Goal: Task Accomplishment & Management: Manage account settings

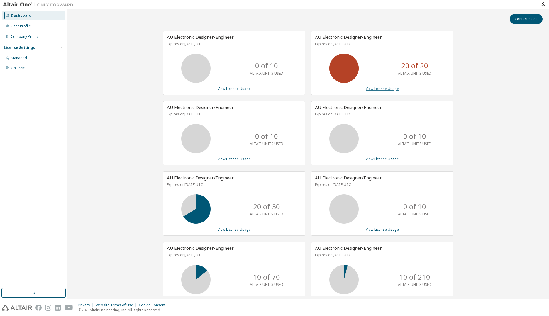
click at [385, 89] on link "View License Usage" at bounding box center [382, 88] width 33 height 5
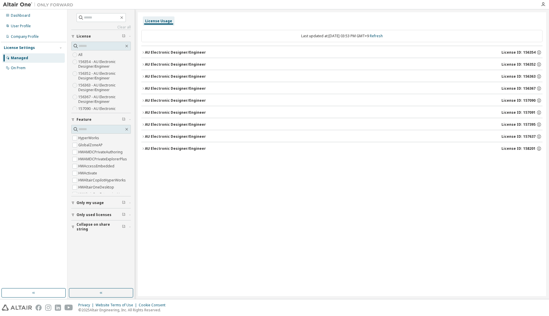
click at [82, 54] on label "All" at bounding box center [80, 54] width 5 height 7
click at [83, 35] on span "License" at bounding box center [84, 36] width 14 height 5
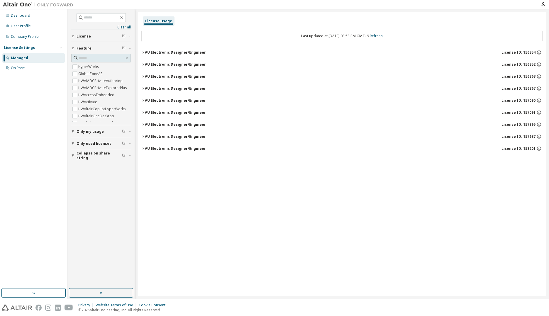
click at [83, 35] on span "License" at bounding box center [84, 36] width 14 height 5
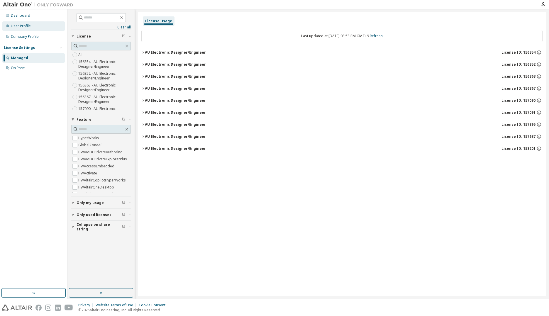
click at [11, 26] on div "User Profile" at bounding box center [21, 26] width 20 height 5
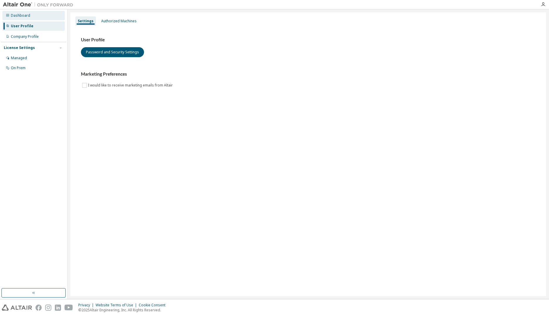
click at [27, 18] on div "Dashboard" at bounding box center [20, 15] width 19 height 5
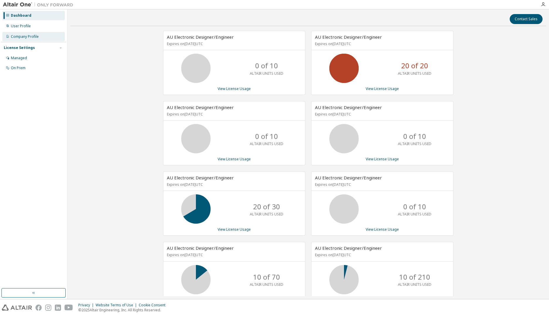
click at [26, 38] on div "Company Profile" at bounding box center [25, 36] width 28 height 5
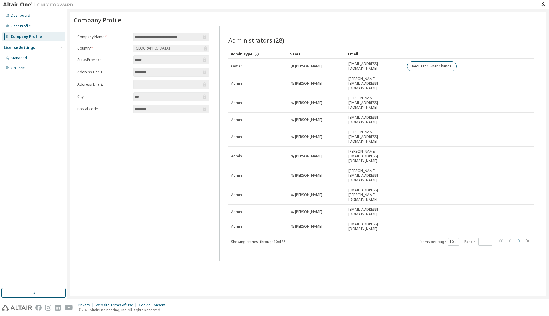
click at [516, 238] on icon "button" at bounding box center [518, 241] width 7 height 7
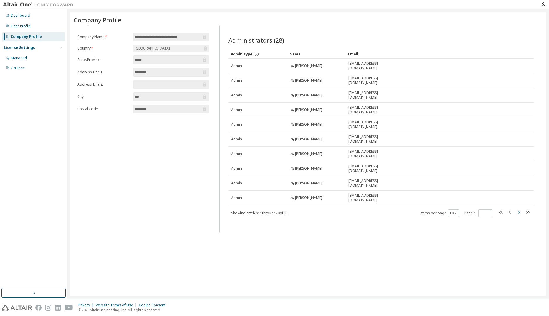
click at [519, 214] on icon "button" at bounding box center [518, 212] width 7 height 7
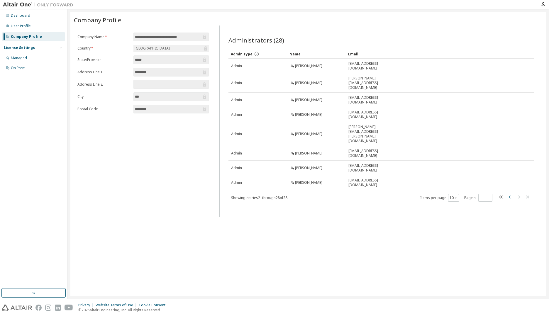
click at [509, 194] on icon "button" at bounding box center [509, 197] width 7 height 7
type input "*"
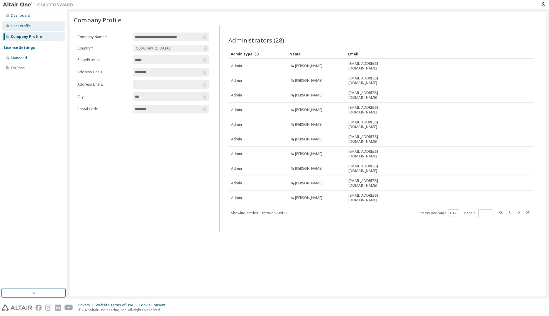
click at [26, 24] on div "User Profile" at bounding box center [21, 26] width 20 height 5
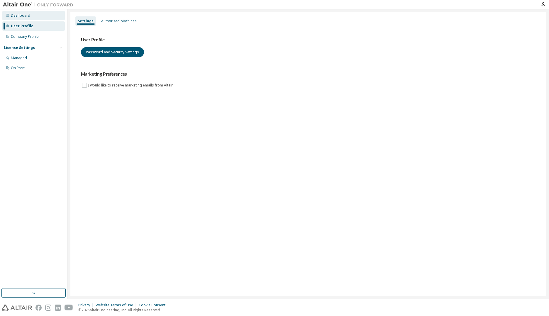
click at [34, 13] on div "Dashboard" at bounding box center [33, 15] width 62 height 9
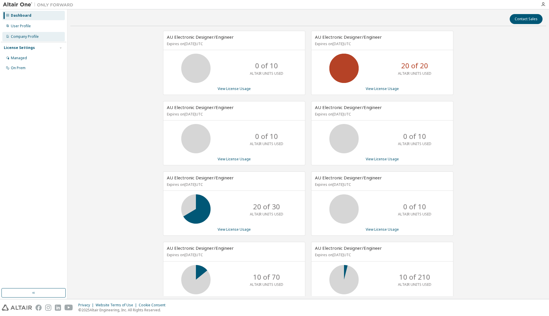
click at [16, 40] on div "Company Profile" at bounding box center [33, 36] width 62 height 9
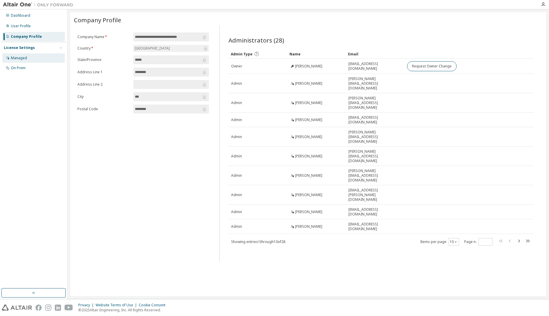
click at [15, 56] on div "Managed" at bounding box center [19, 58] width 16 height 5
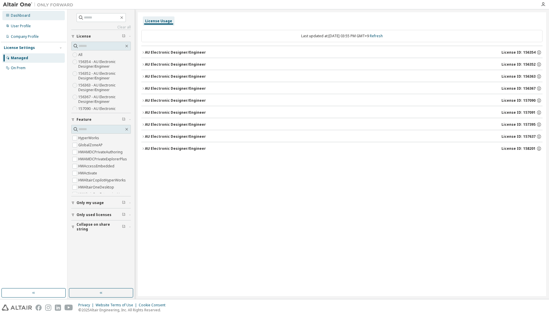
click at [29, 17] on div "Dashboard" at bounding box center [20, 15] width 19 height 5
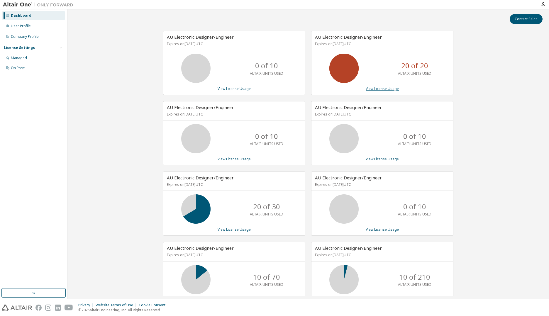
click at [381, 87] on link "View License Usage" at bounding box center [382, 88] width 33 height 5
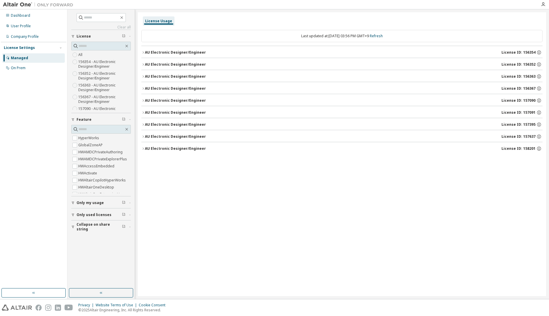
click at [145, 53] on icon "button" at bounding box center [143, 53] width 4 height 4
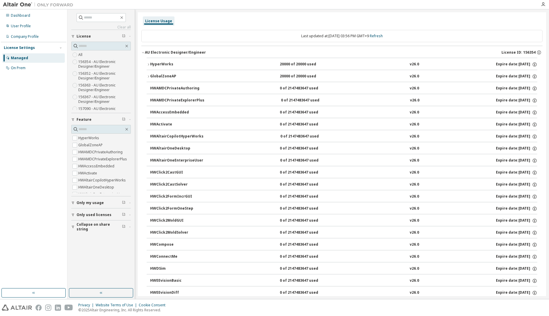
click at [145, 53] on icon "button" at bounding box center [143, 53] width 4 height 4
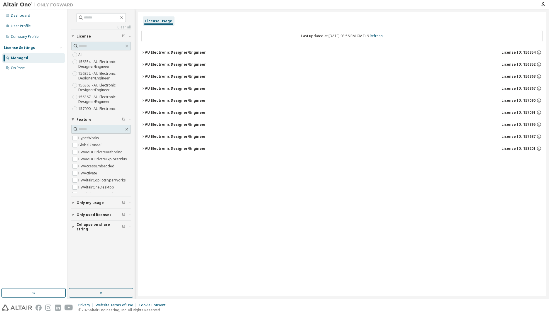
click at [148, 64] on div "AU Electronic Designer/Engineer" at bounding box center [175, 64] width 61 height 5
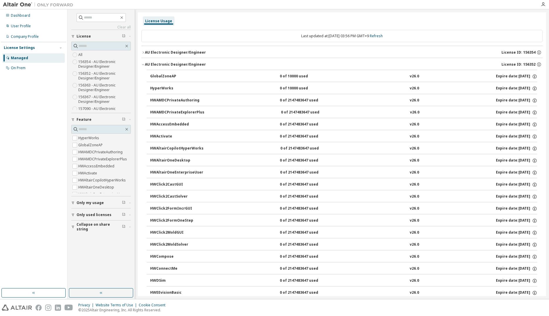
click at [148, 64] on div "AU Electronic Designer/Engineer" at bounding box center [175, 64] width 61 height 5
